Goal: Information Seeking & Learning: Learn about a topic

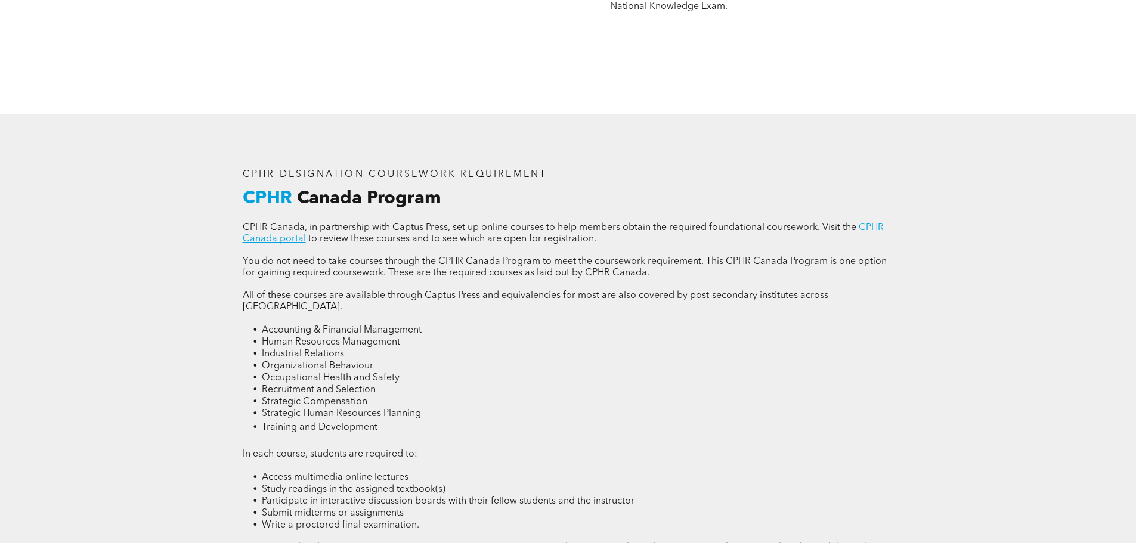
scroll to position [1610, 0]
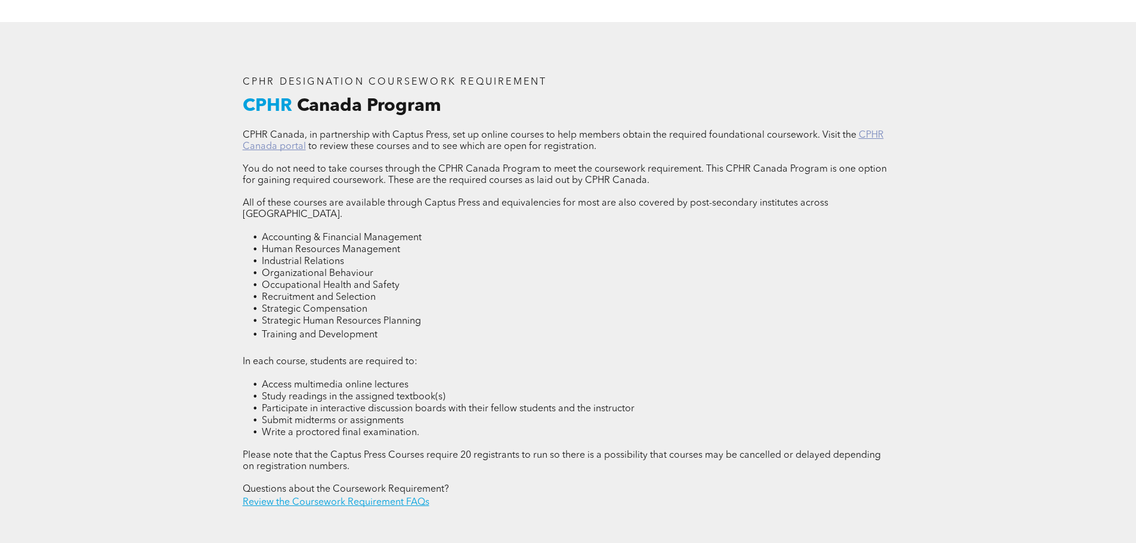
click at [276, 149] on link "CPHR Canada portal" at bounding box center [563, 141] width 641 height 21
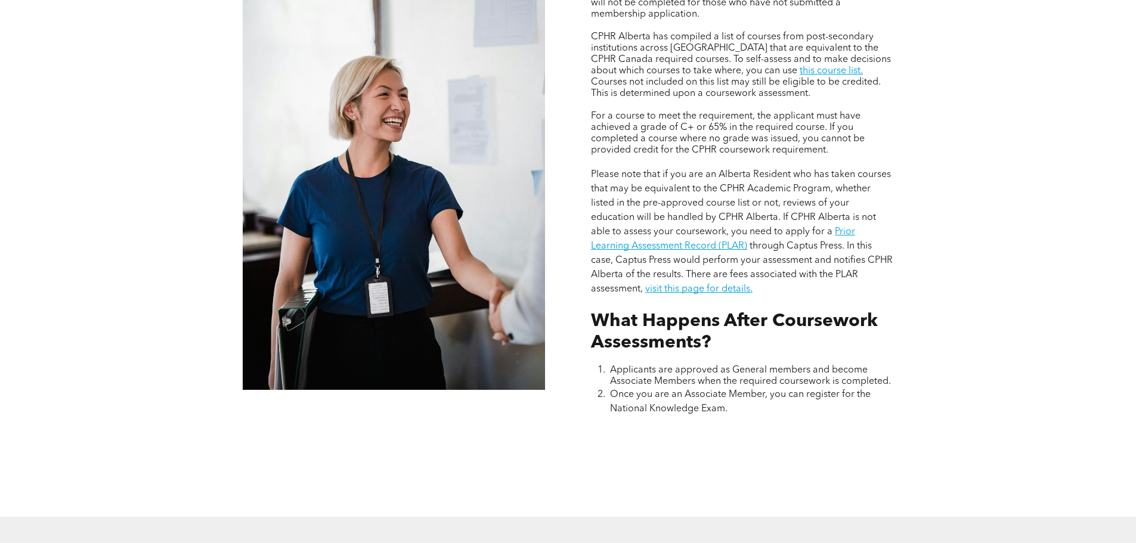
scroll to position [1133, 0]
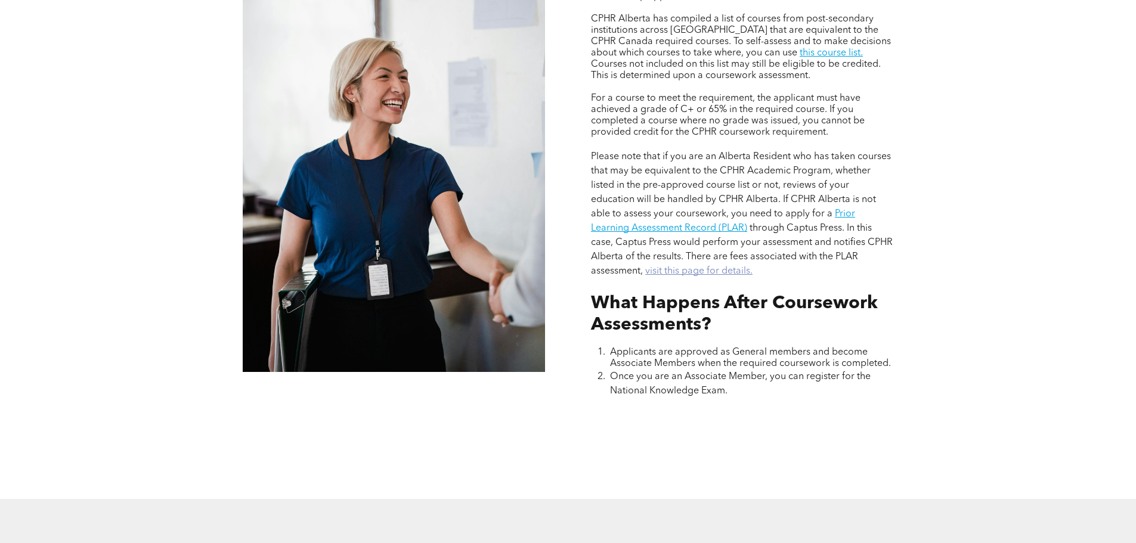
click at [720, 267] on link "visit this page for details." at bounding box center [698, 272] width 107 height 10
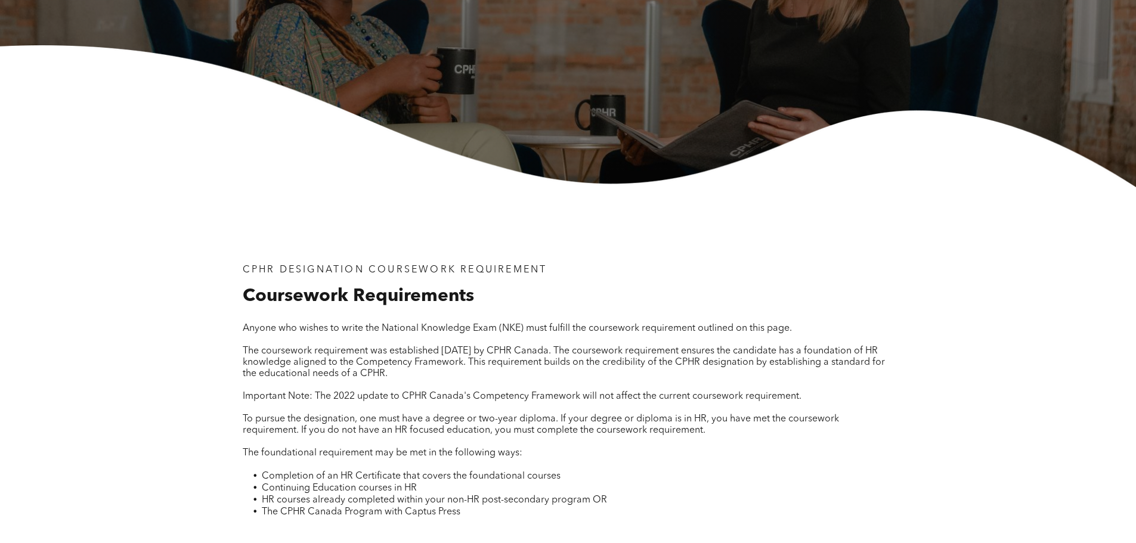
scroll to position [0, 0]
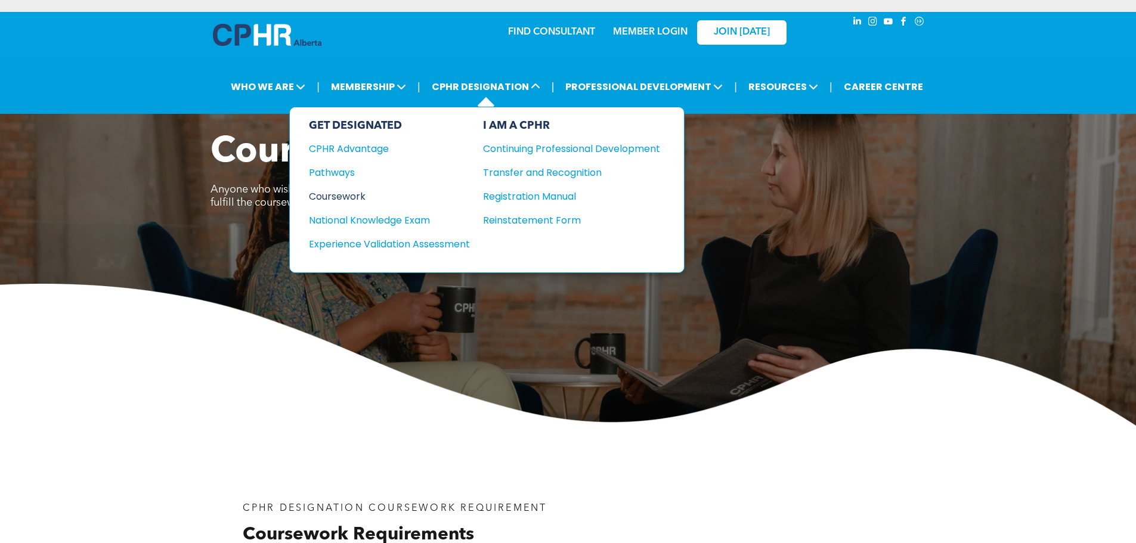
click at [345, 196] on div "Coursework" at bounding box center [381, 196] width 145 height 15
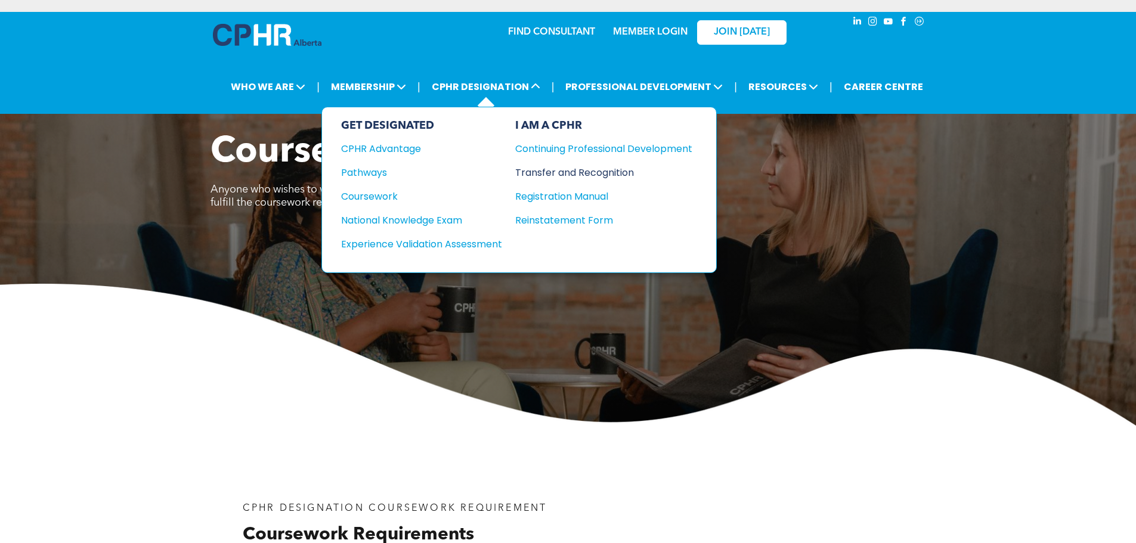
click at [585, 177] on div "Transfer and Recognition" at bounding box center [594, 172] width 159 height 15
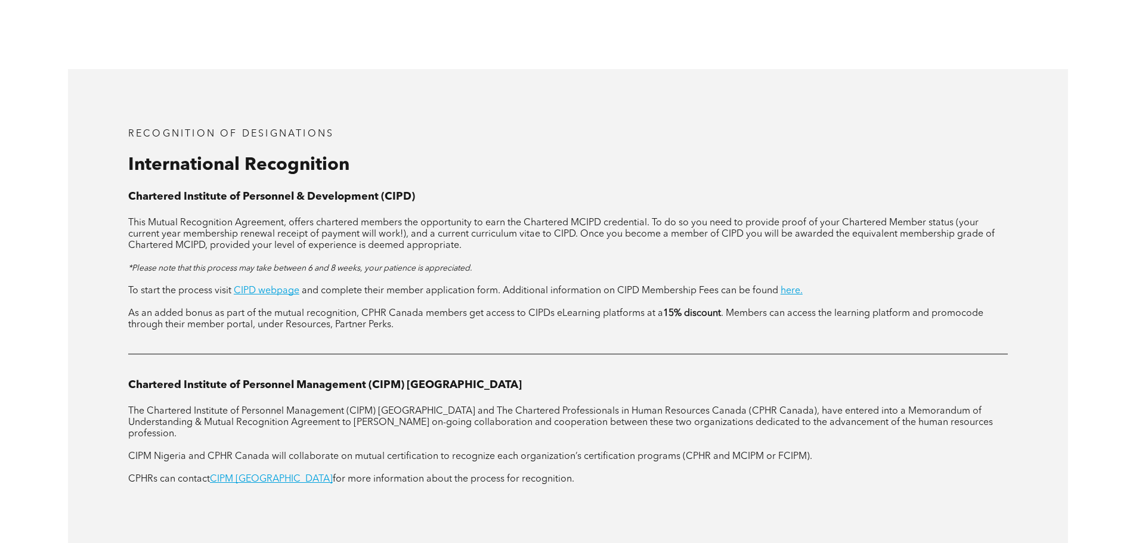
scroll to position [1372, 0]
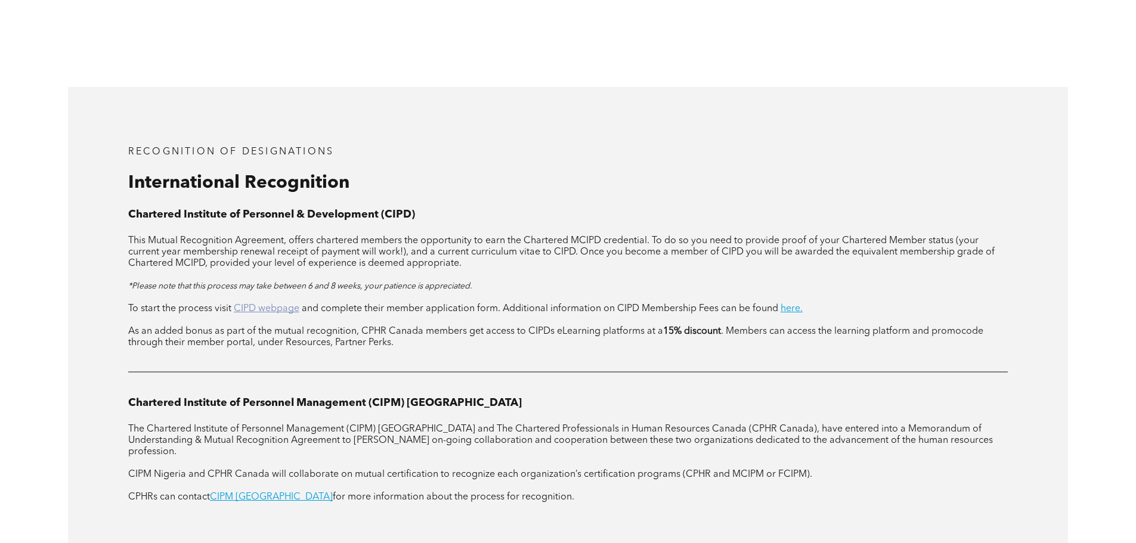
click at [268, 304] on link "CIPD webpage" at bounding box center [267, 309] width 66 height 10
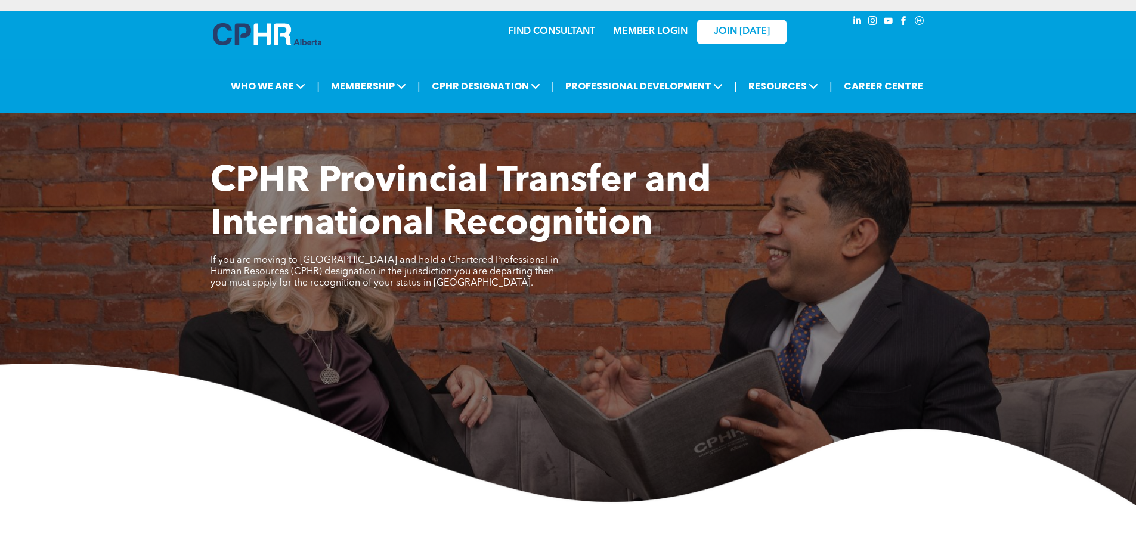
scroll to position [0, 0]
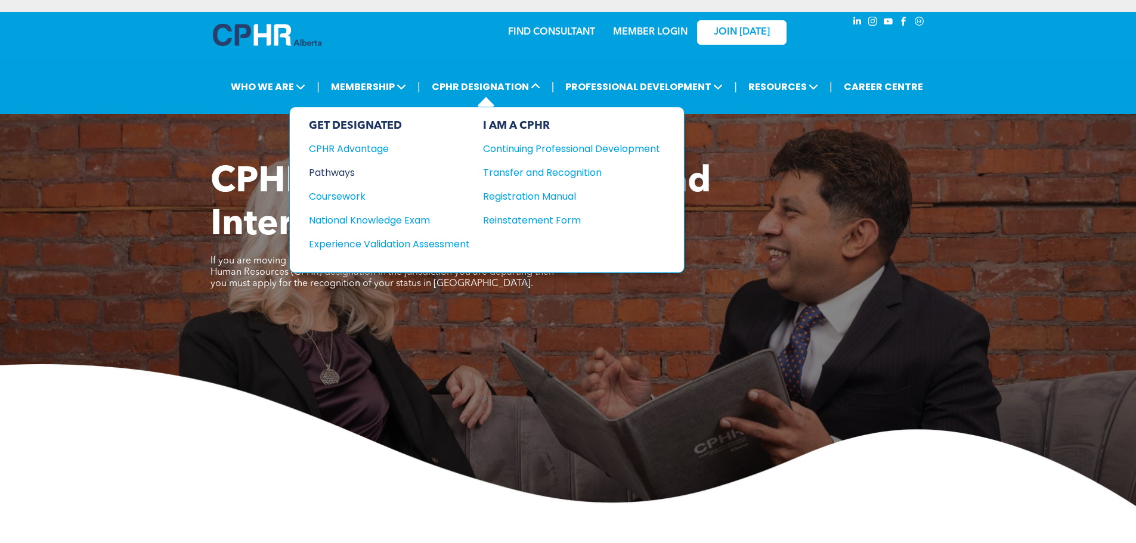
click at [349, 170] on div "Pathways" at bounding box center [381, 172] width 145 height 15
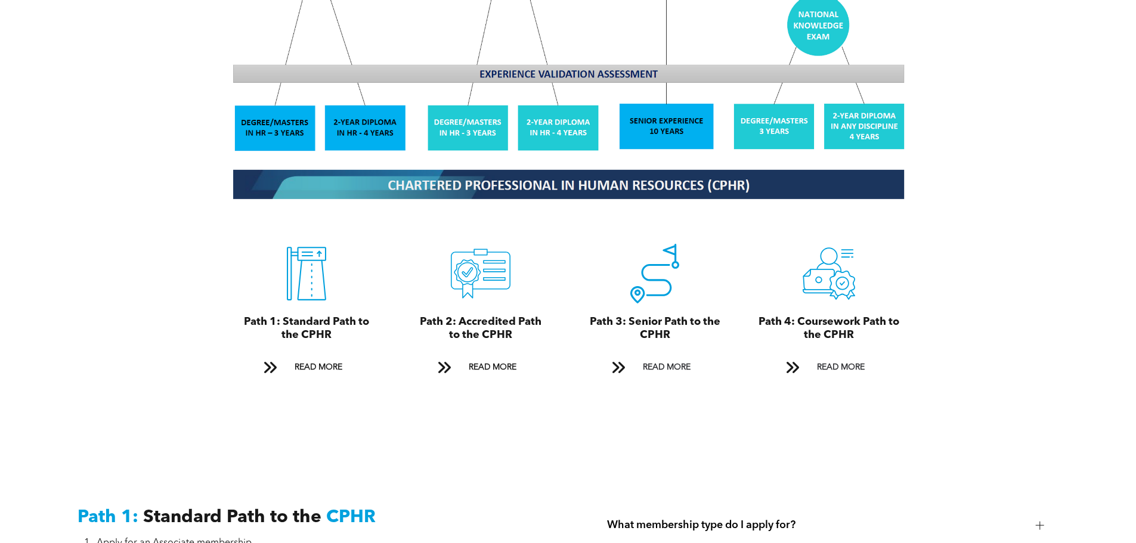
scroll to position [1312, 0]
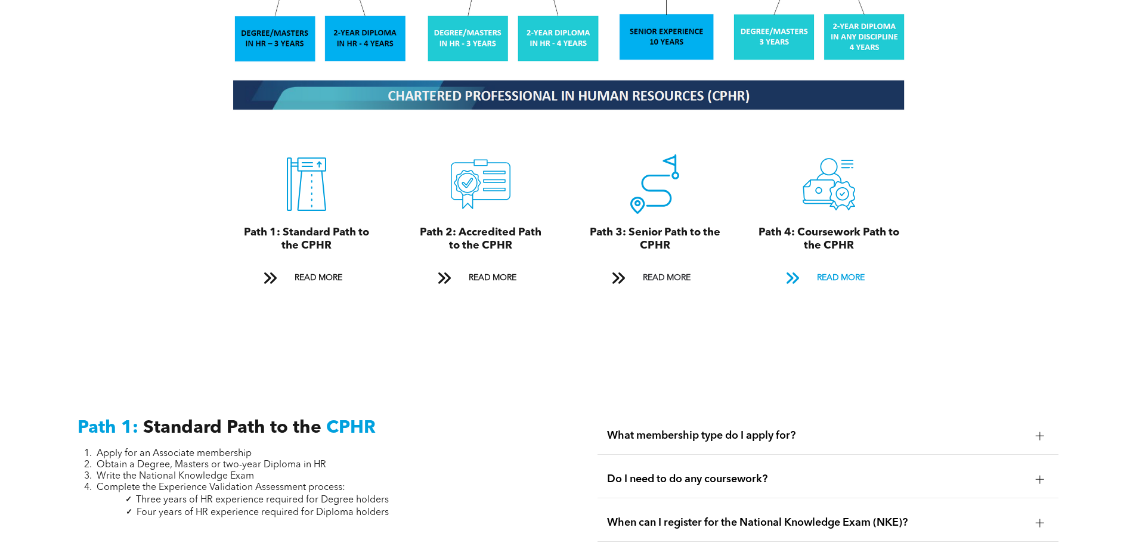
click at [821, 267] on span "READ MORE" at bounding box center [841, 278] width 56 height 22
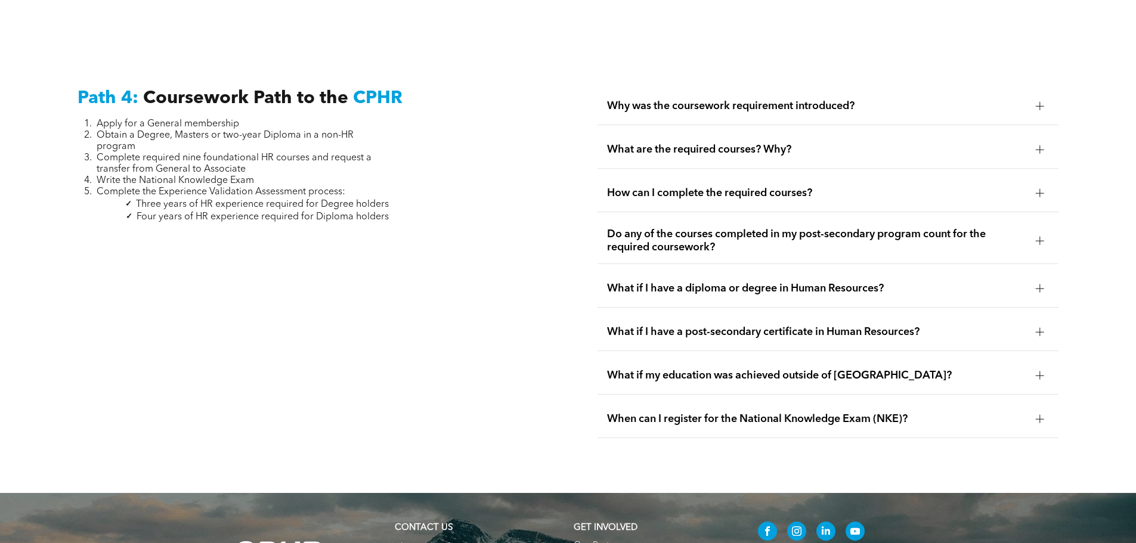
scroll to position [3543, 0]
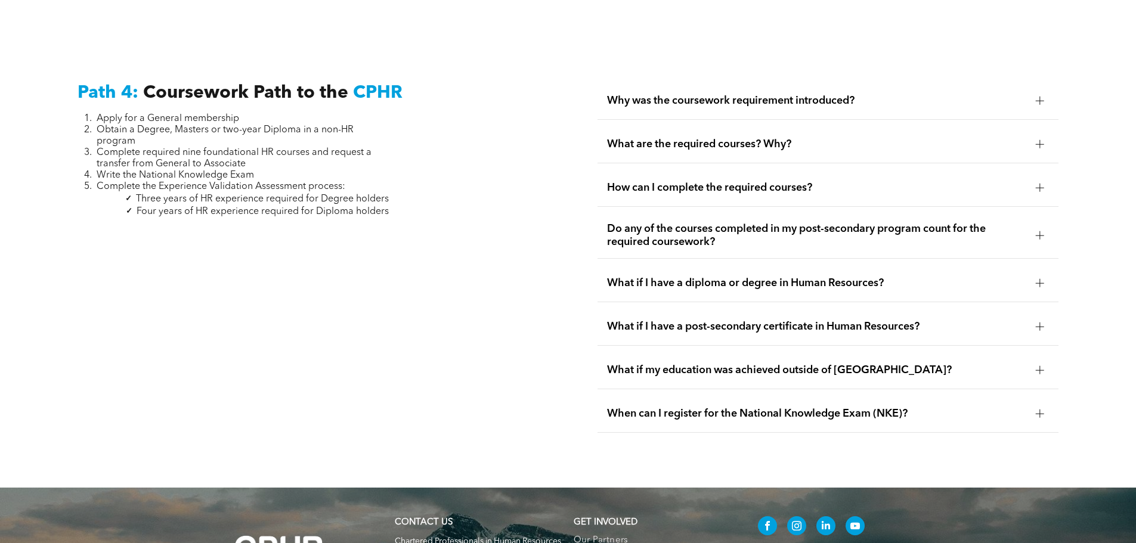
click at [755, 320] on span "What if I have a post-secondary certificate in Human Resources?" at bounding box center [816, 326] width 419 height 13
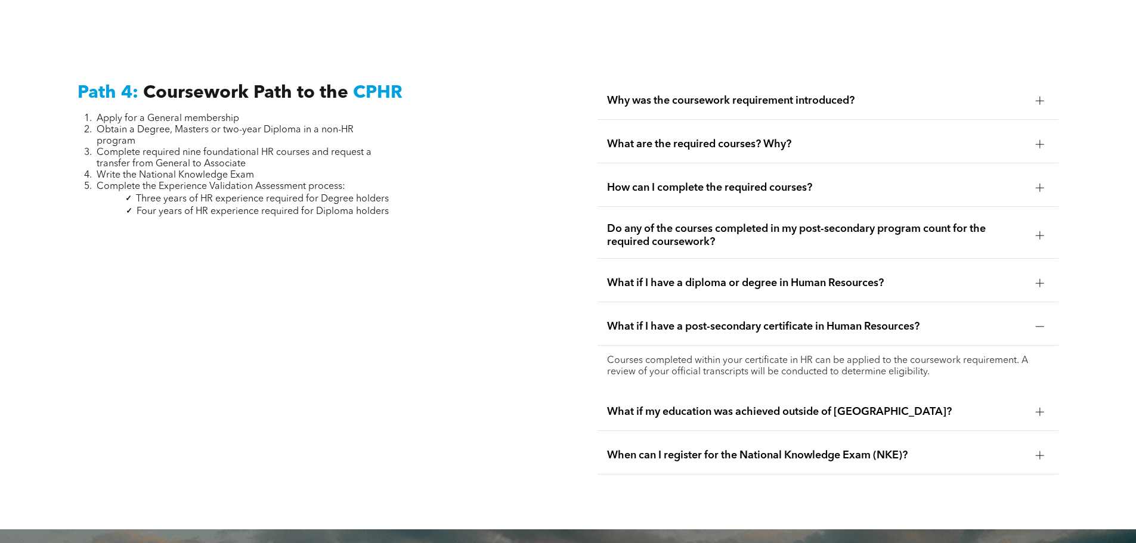
click at [755, 320] on span "What if I have a post-secondary certificate in Human Resources?" at bounding box center [816, 326] width 419 height 13
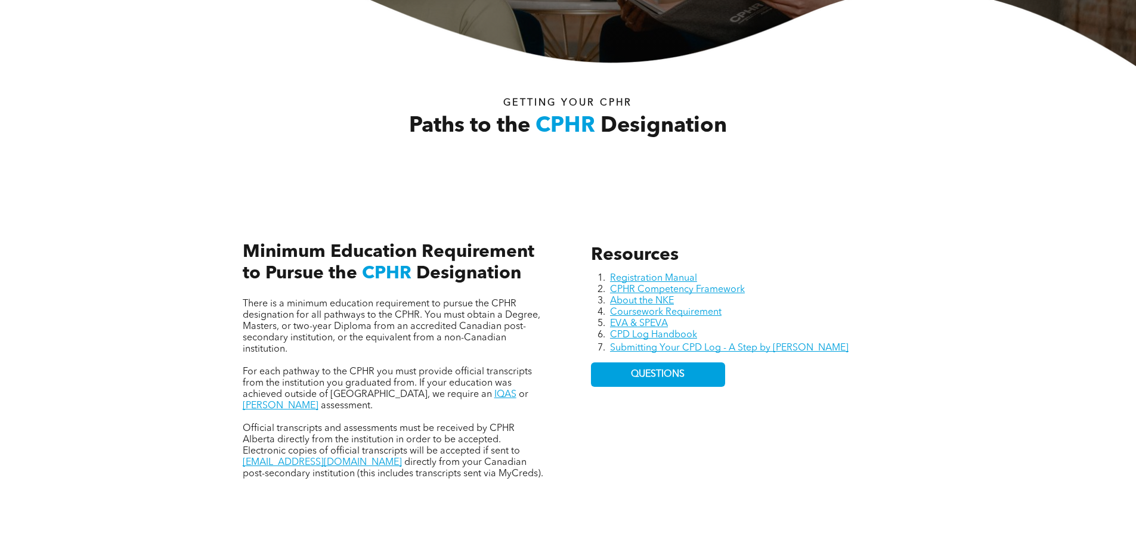
scroll to position [0, 0]
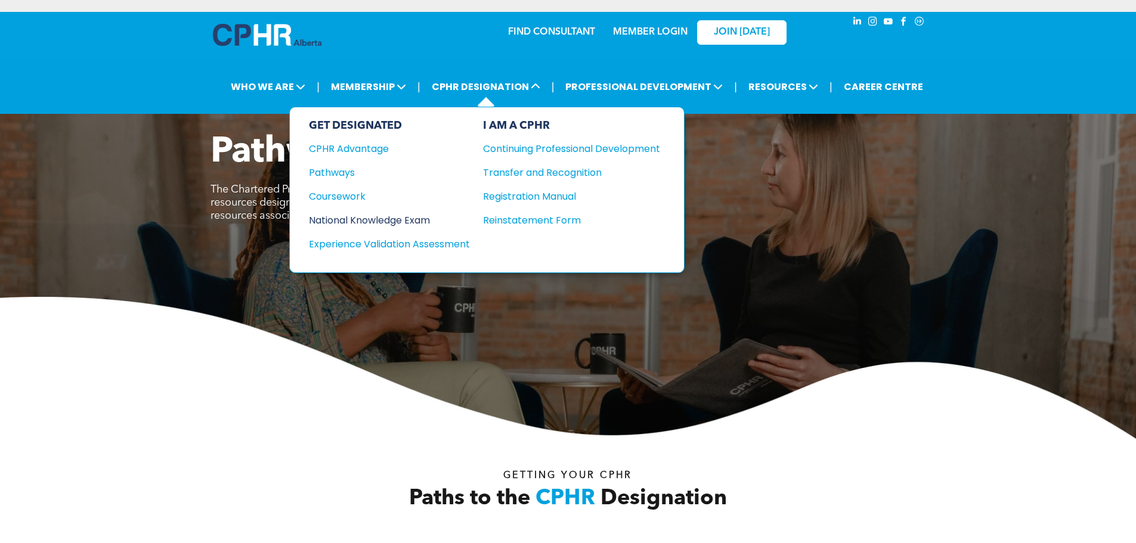
click at [350, 219] on div "National Knowledge Exam" at bounding box center [381, 220] width 145 height 15
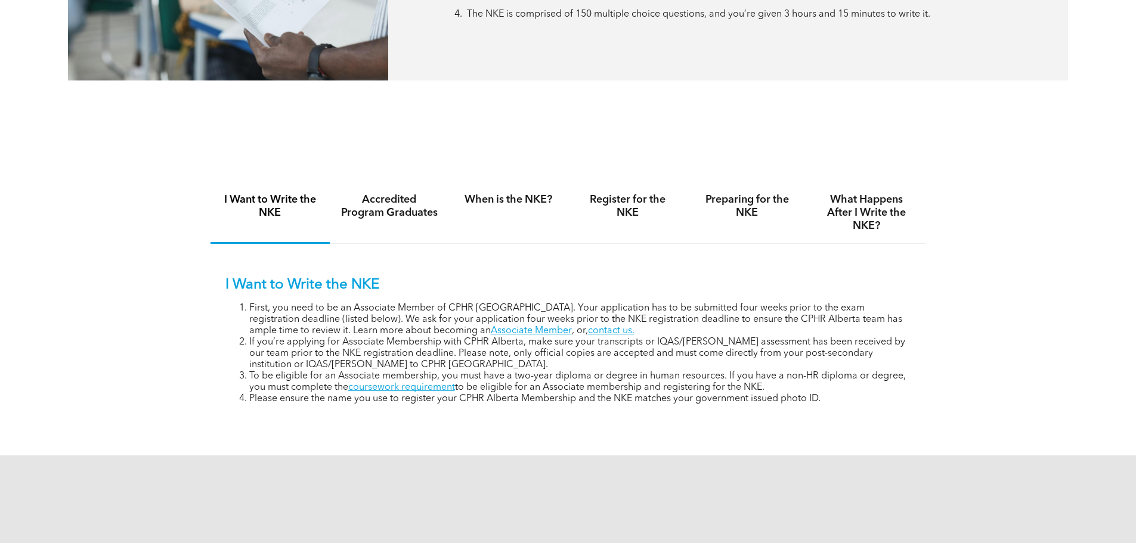
scroll to position [716, 0]
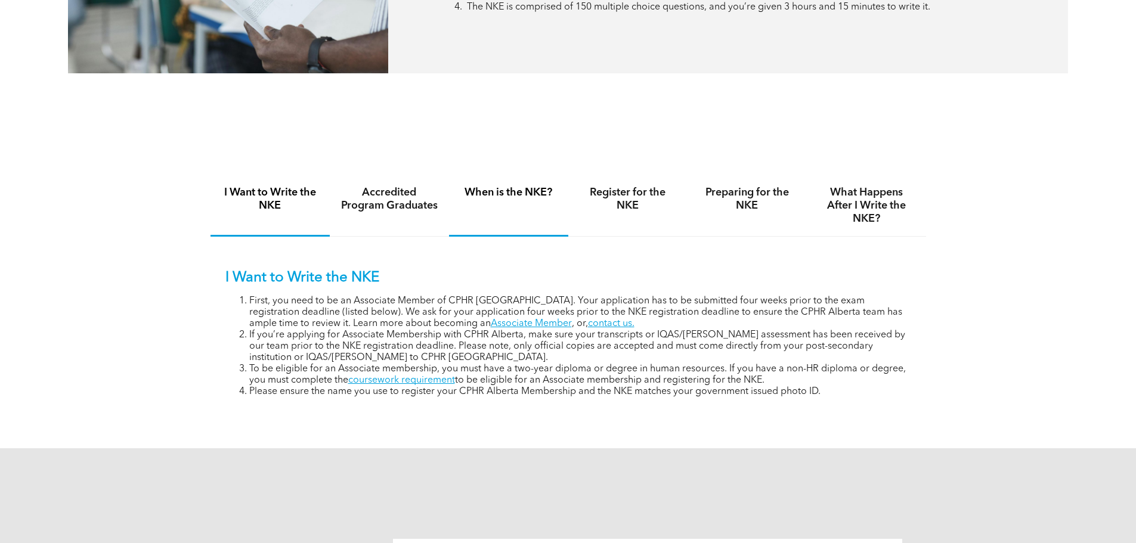
click at [507, 198] on div "When is the NKE?" at bounding box center [508, 205] width 119 height 61
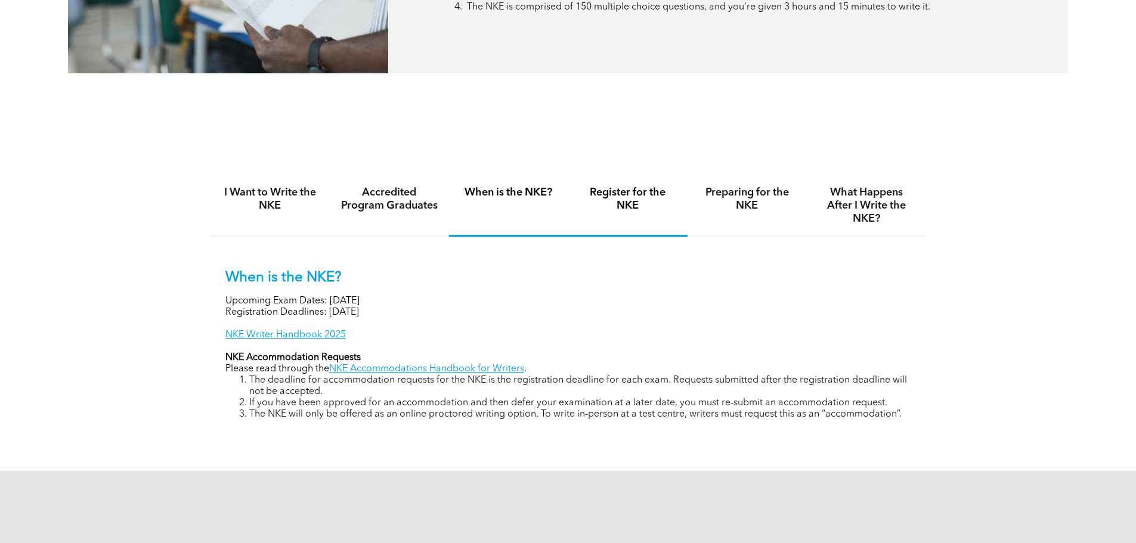
click at [642, 203] on h4 "Register for the NKE" at bounding box center [628, 199] width 98 height 26
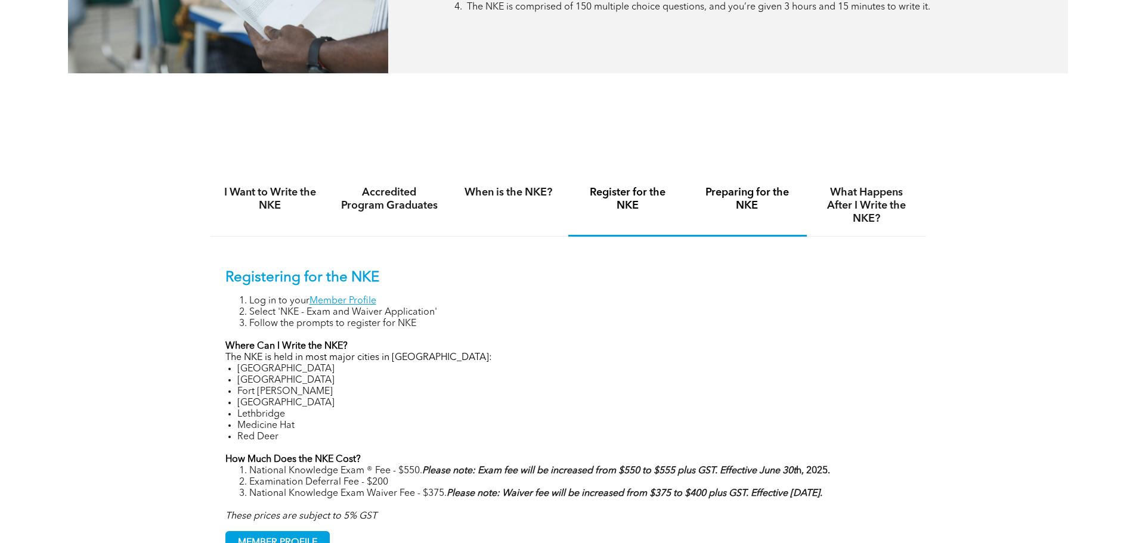
click at [720, 209] on h4 "Preparing for the NKE" at bounding box center [747, 199] width 98 height 26
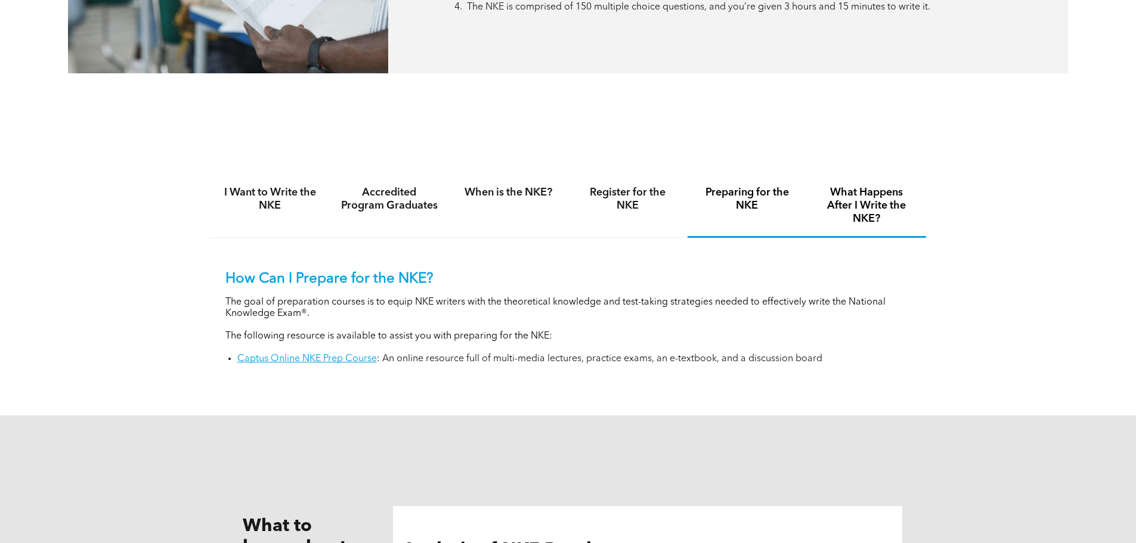
click at [866, 211] on h4 "What Happens After I Write the NKE?" at bounding box center [867, 205] width 98 height 39
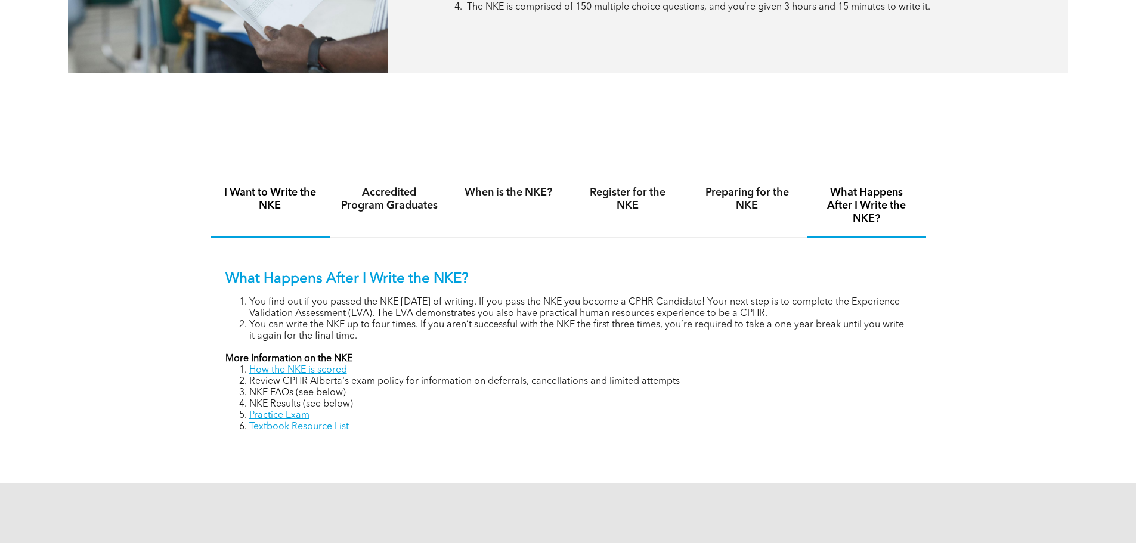
click at [282, 213] on div "I Want to Write the NKE" at bounding box center [270, 206] width 119 height 63
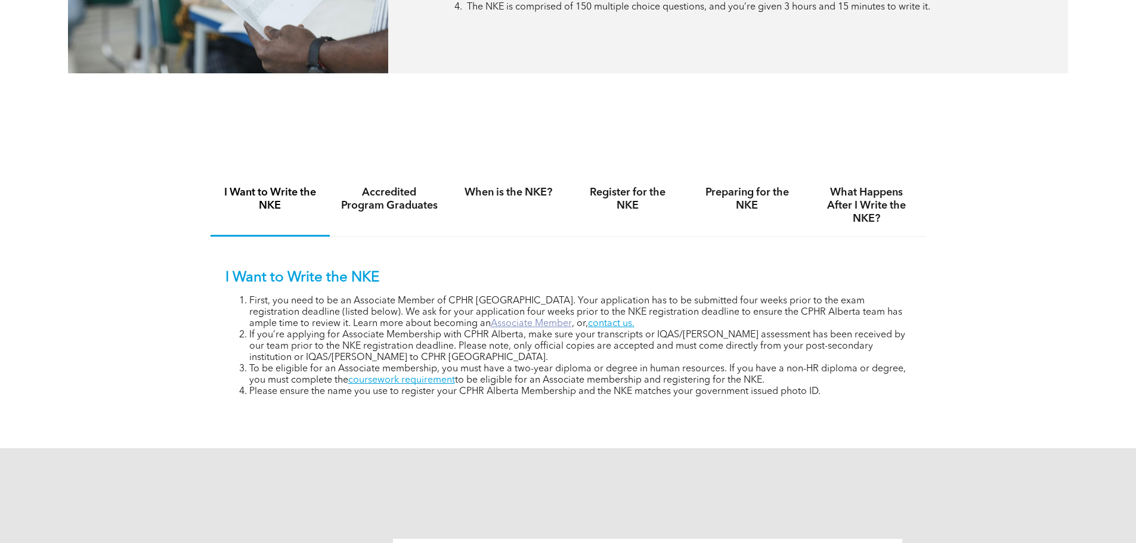
click at [491, 320] on link "Associate Member" at bounding box center [531, 324] width 81 height 10
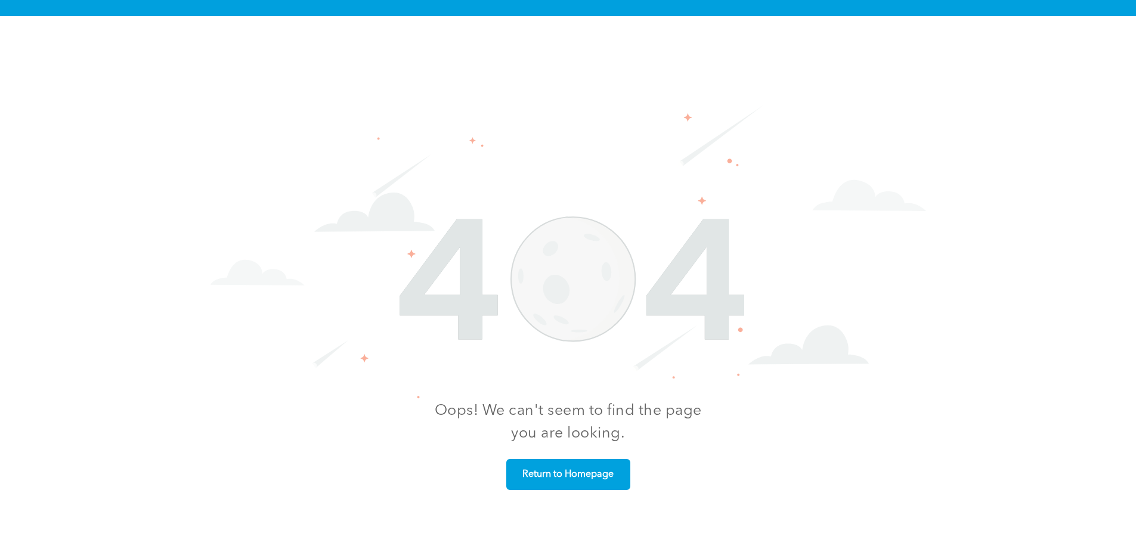
scroll to position [157, 0]
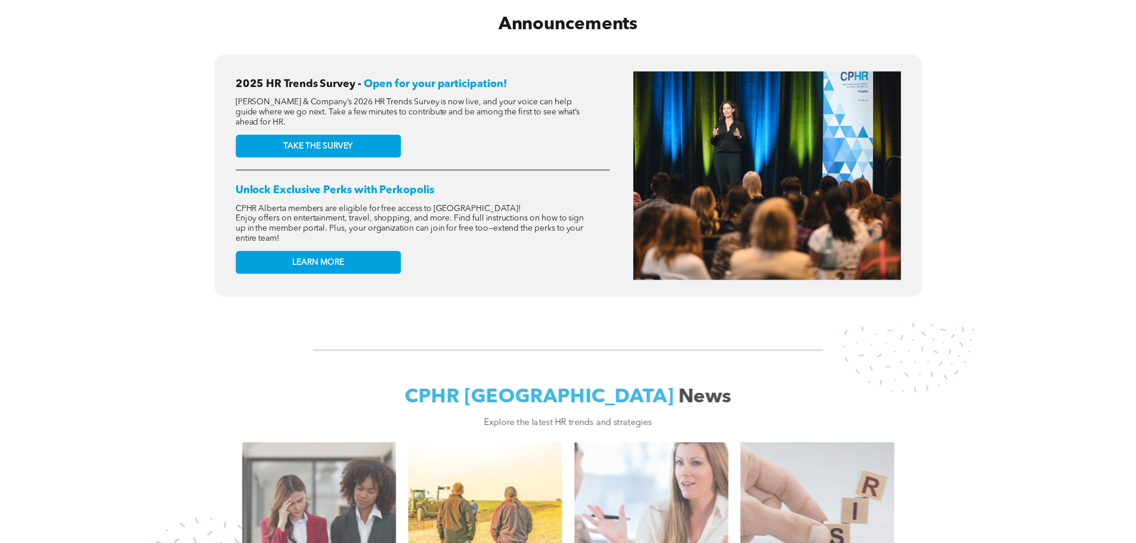
scroll to position [239, 0]
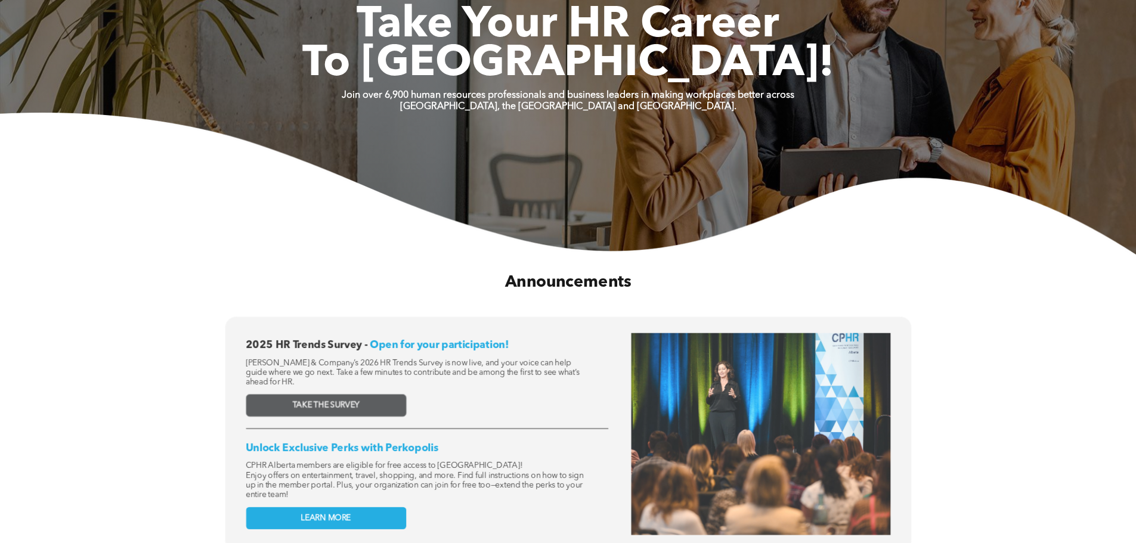
click at [385, 403] on link "TAKE THE SURVEY" at bounding box center [326, 405] width 160 height 22
